Goal: Share content

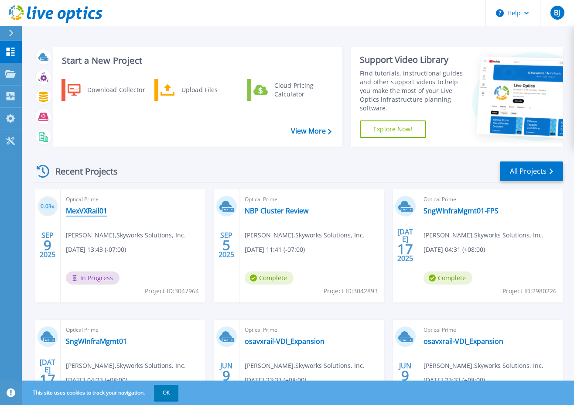
click at [82, 208] on link "MexVXRail01" at bounding box center [86, 210] width 41 height 9
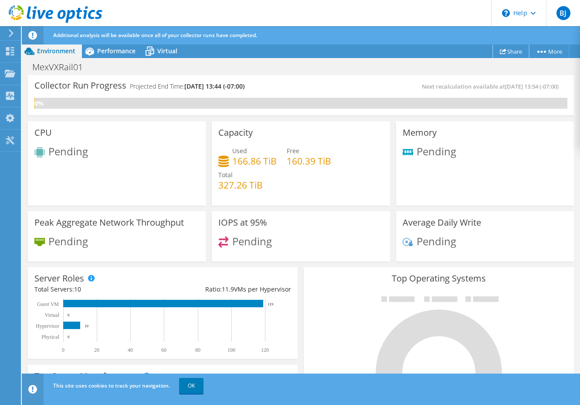
click at [509, 54] on link "Share" at bounding box center [511, 51] width 36 height 14
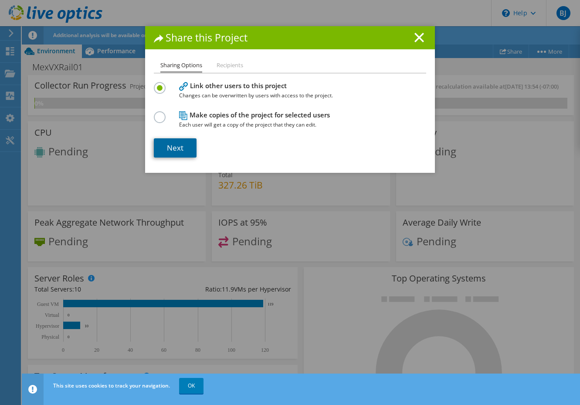
click at [167, 151] on link "Next" at bounding box center [175, 147] width 43 height 19
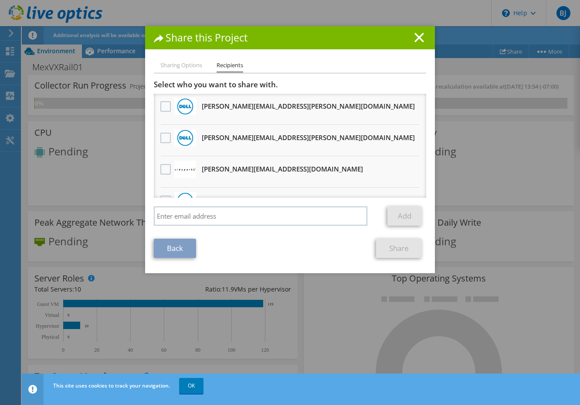
scroll to position [44, 0]
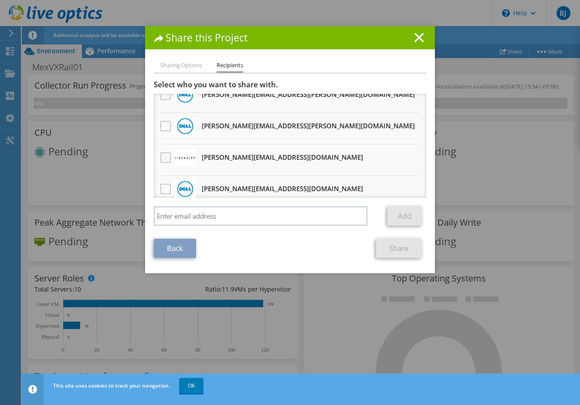
click at [162, 157] on label at bounding box center [166, 157] width 13 height 10
click at [0, 0] on input "checkbox" at bounding box center [0, 0] width 0 height 0
click at [390, 252] on link "Share" at bounding box center [399, 248] width 46 height 19
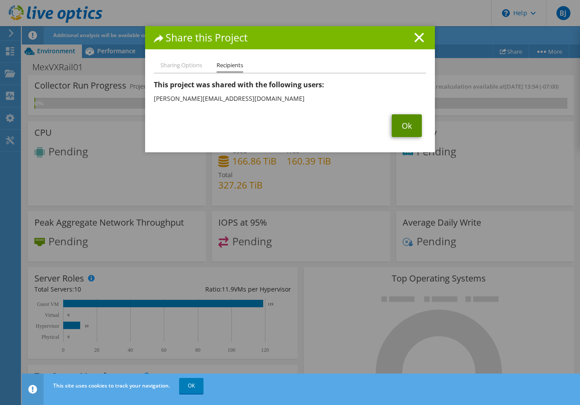
click at [407, 128] on link "Ok" at bounding box center [407, 125] width 30 height 23
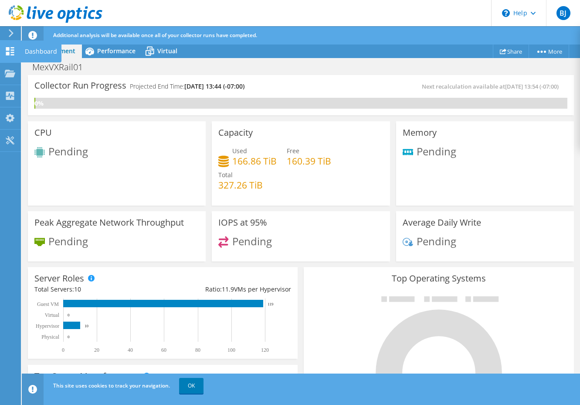
click at [13, 51] on icon at bounding box center [10, 51] width 10 height 8
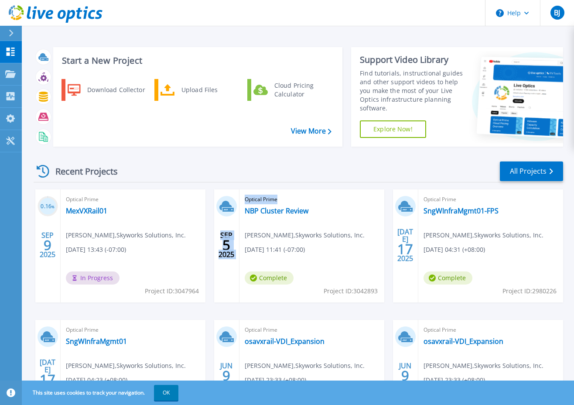
drag, startPoint x: 310, startPoint y: 209, endPoint x: 230, endPoint y: 205, distance: 80.7
click at [230, 205] on div "SEP 5 2025 Optical Prime NBP Cluster Review Bobby Jones , Skyworks Solutions, I…" at bounding box center [299, 245] width 170 height 113
